Goal: Information Seeking & Learning: Learn about a topic

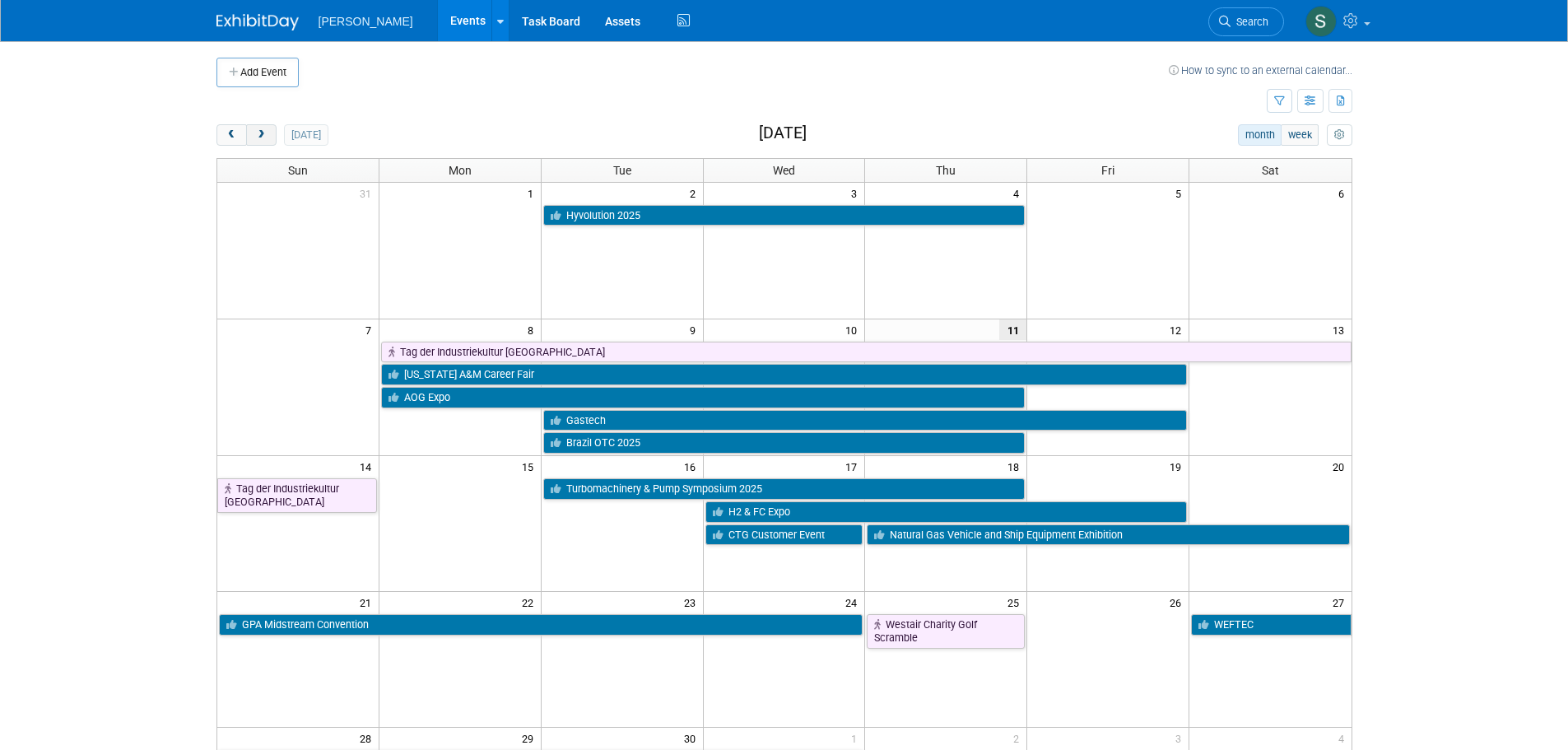
click at [270, 126] on button "next" at bounding box center [261, 135] width 31 height 22
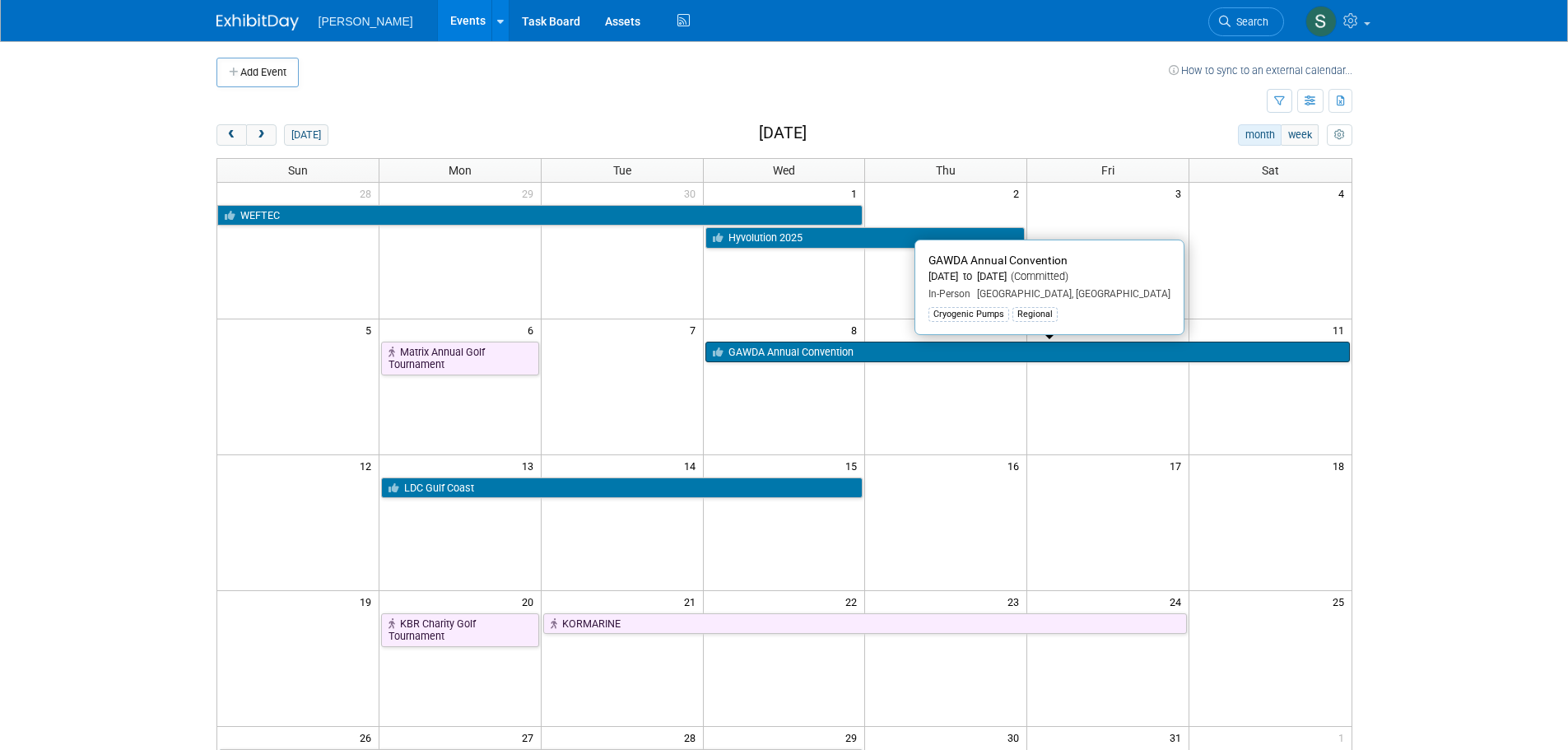
click at [830, 355] on link "GAWDA Annual Convention" at bounding box center [1027, 352] width 644 height 22
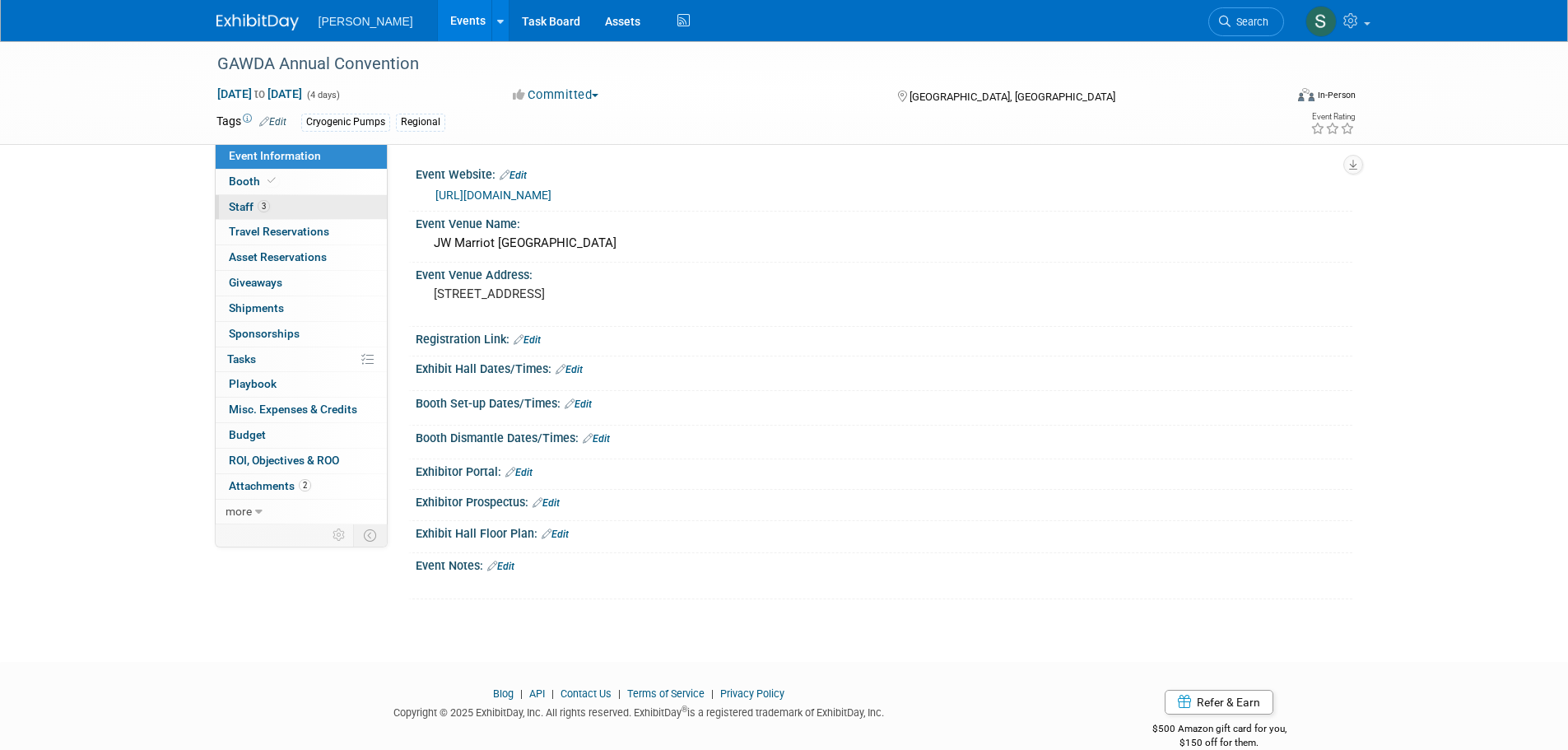
click at [325, 213] on link "3 Staff 3" at bounding box center [301, 207] width 171 height 25
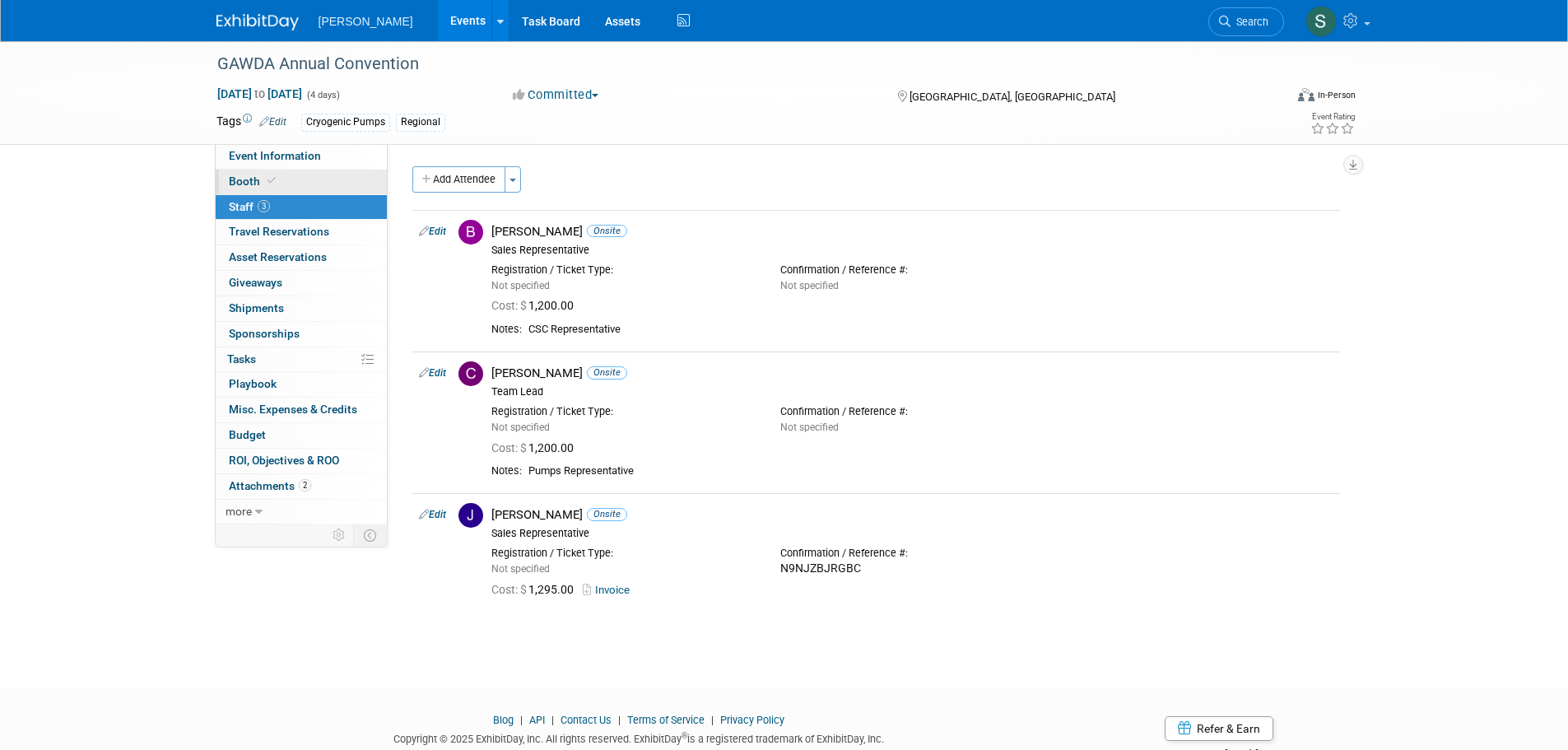
click at [331, 180] on link "Booth" at bounding box center [301, 182] width 171 height 25
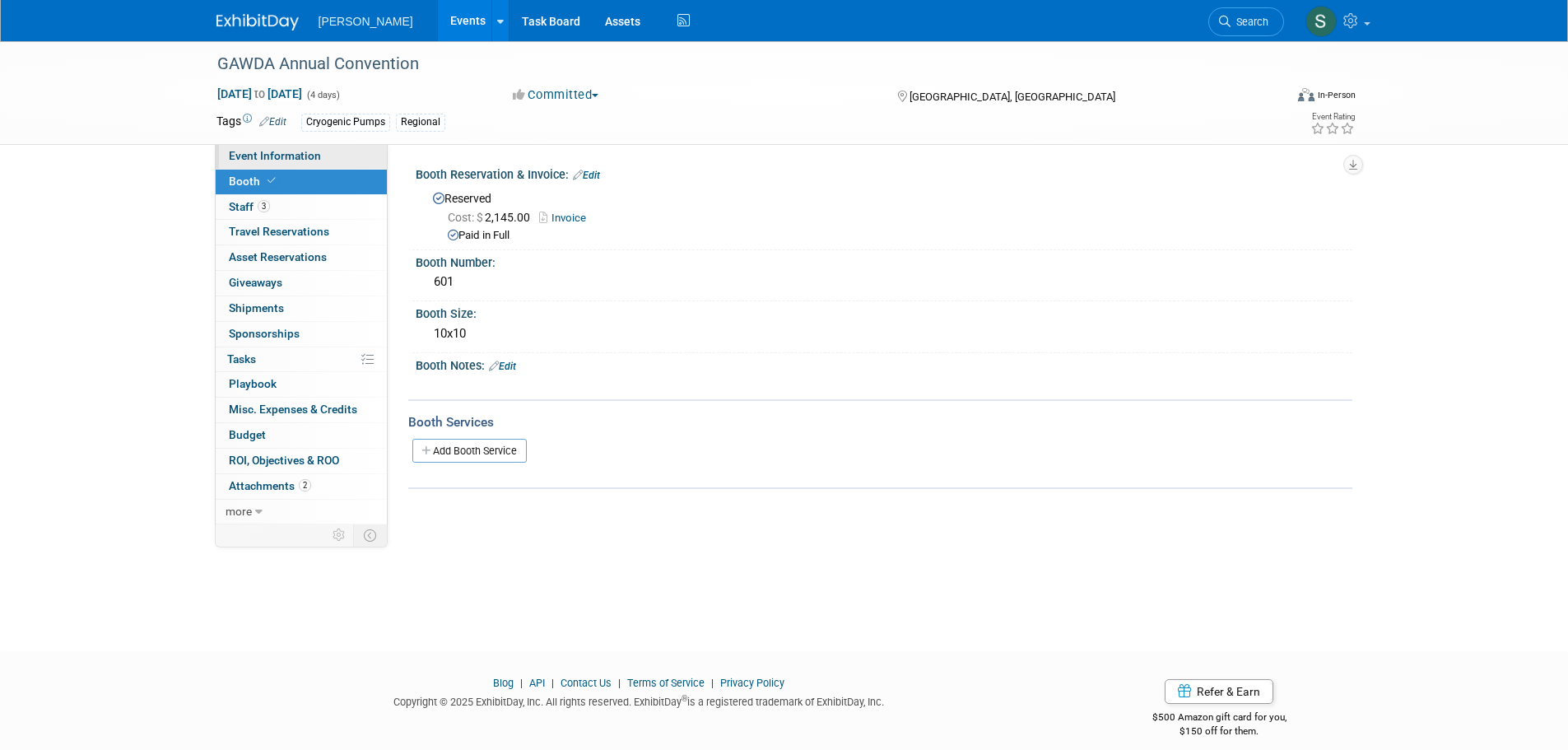
click at [323, 157] on link "Event Information" at bounding box center [301, 156] width 171 height 25
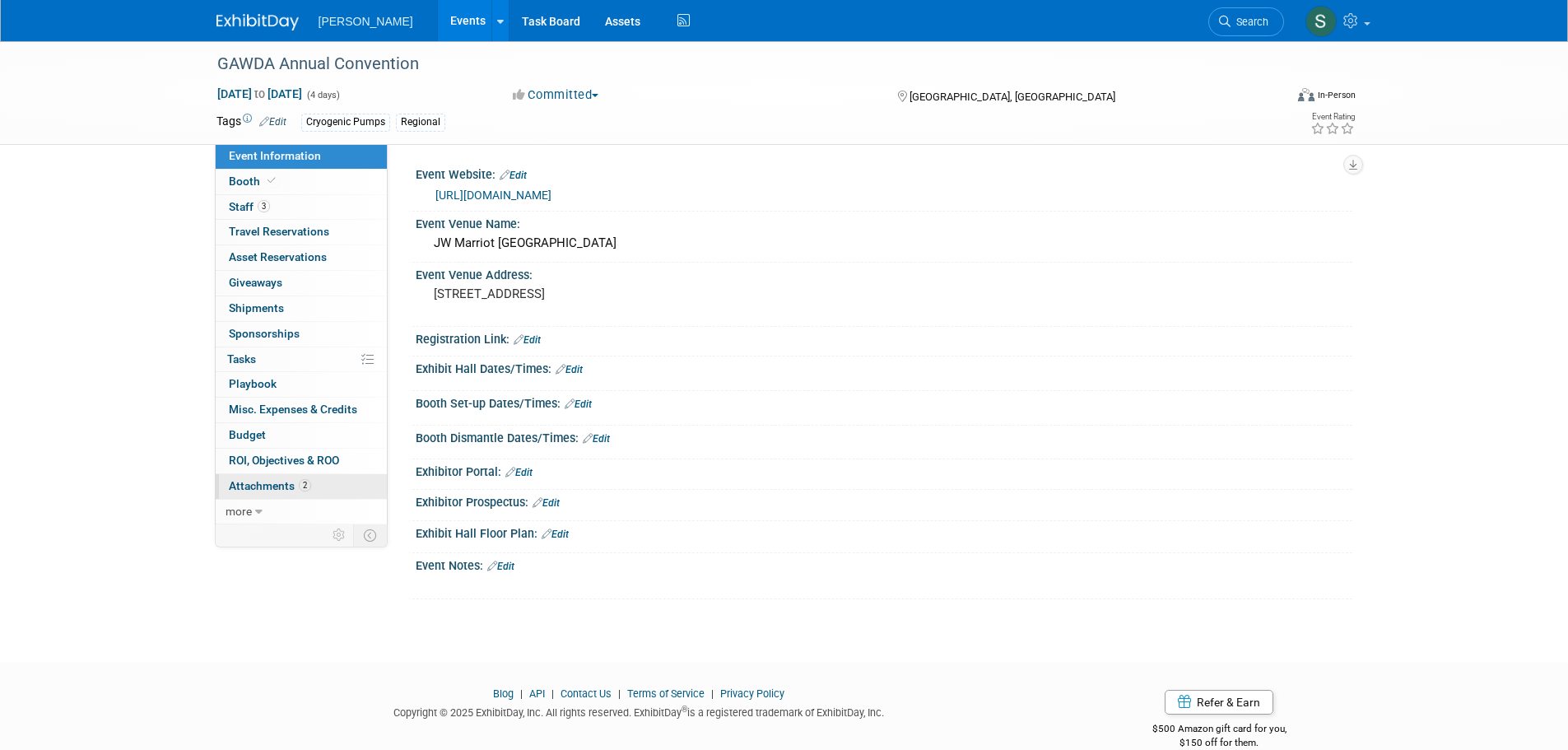
click at [330, 477] on link "2 Attachments 2" at bounding box center [301, 486] width 171 height 25
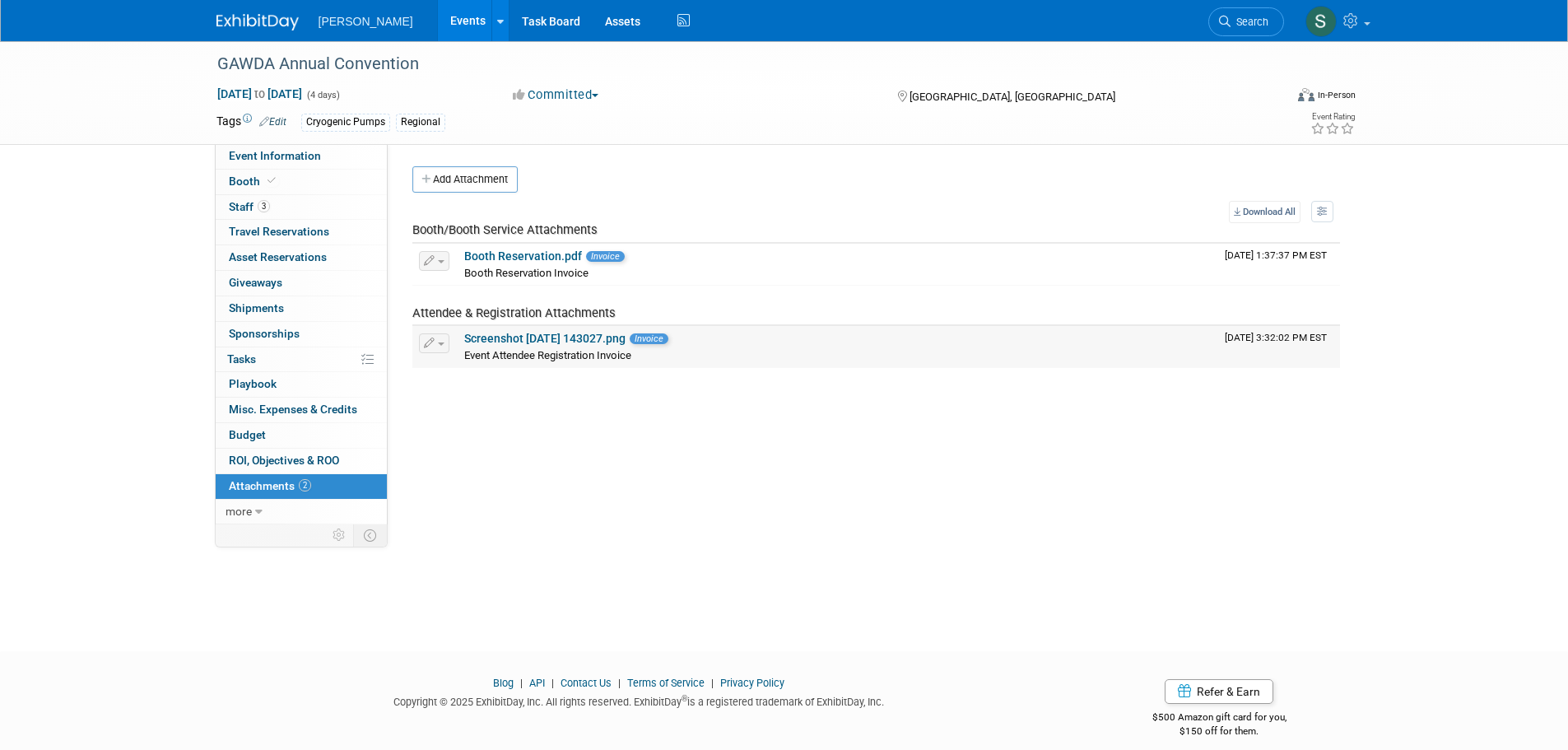
click at [618, 337] on link "Screenshot 2025-07-08 143027.png" at bounding box center [545, 338] width 161 height 13
